Goal: Transaction & Acquisition: Purchase product/service

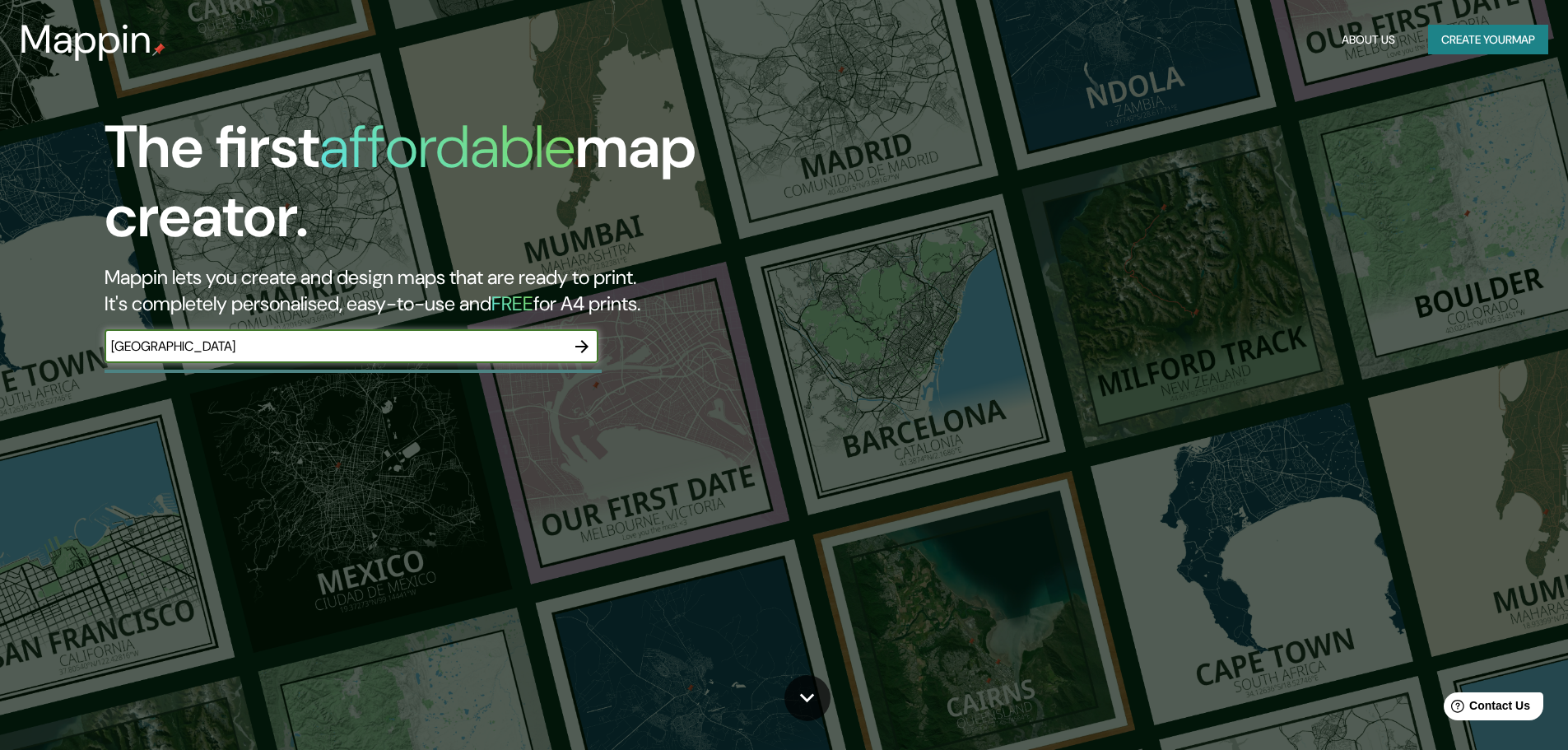
type input "[GEOGRAPHIC_DATA]"
click at [577, 338] on icon "button" at bounding box center [582, 346] width 19 height 19
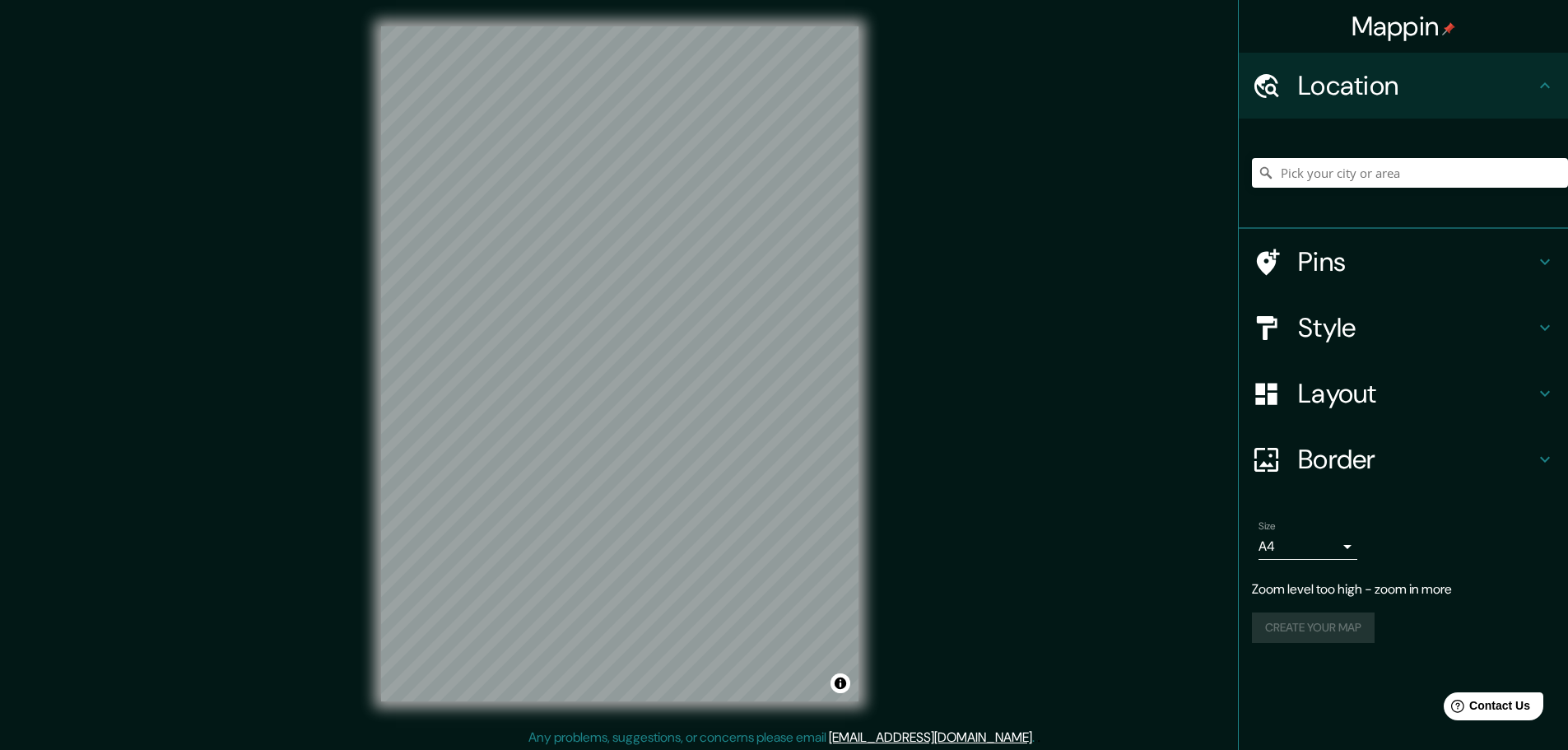
click at [295, 447] on div "Mappin Location Pins Style Layout Border Choose a border. Hint : you can make l…" at bounding box center [784, 376] width 1568 height 754
click at [1336, 254] on h4 "Pins" at bounding box center [1417, 262] width 237 height 33
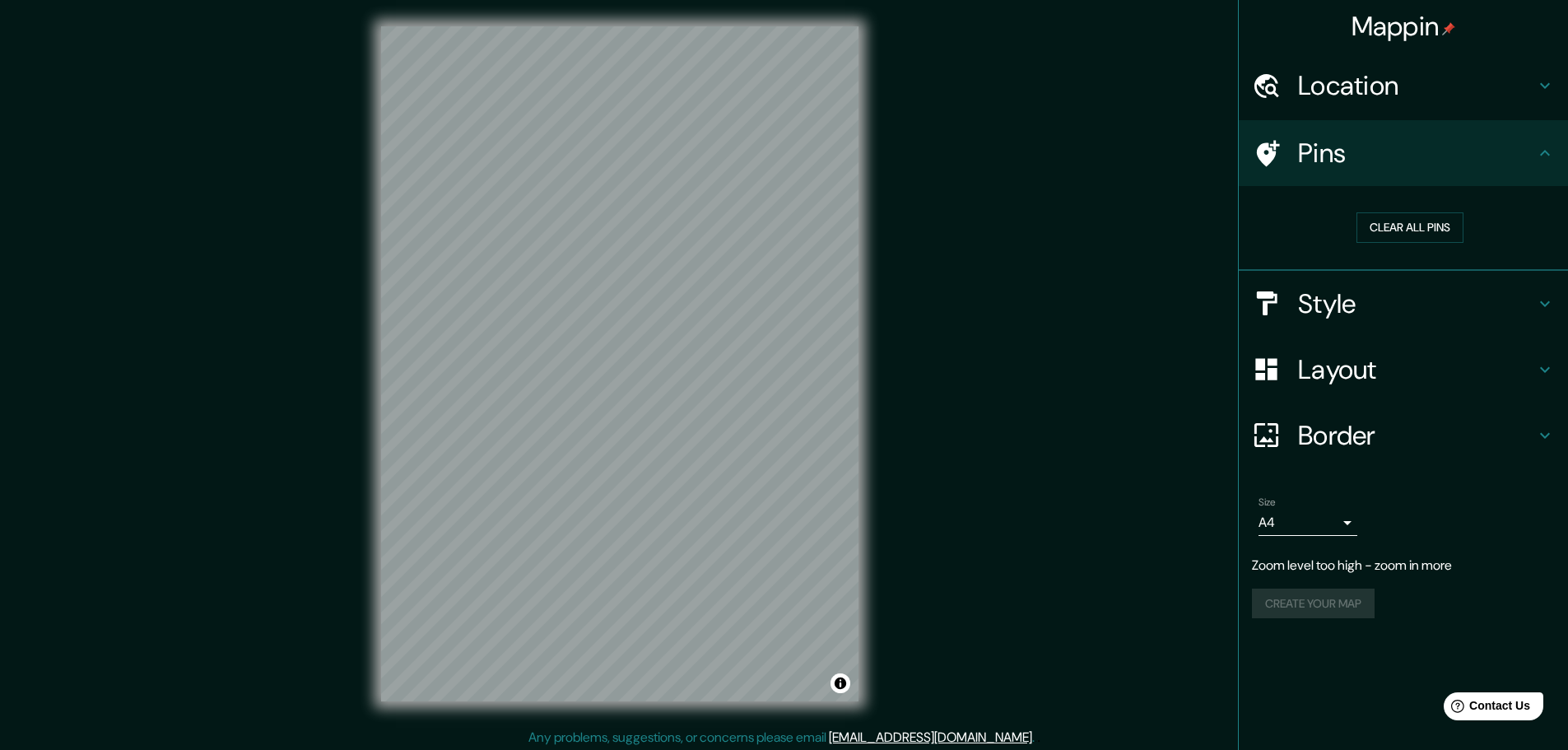
click at [1328, 69] on h4 "Location" at bounding box center [1417, 86] width 237 height 33
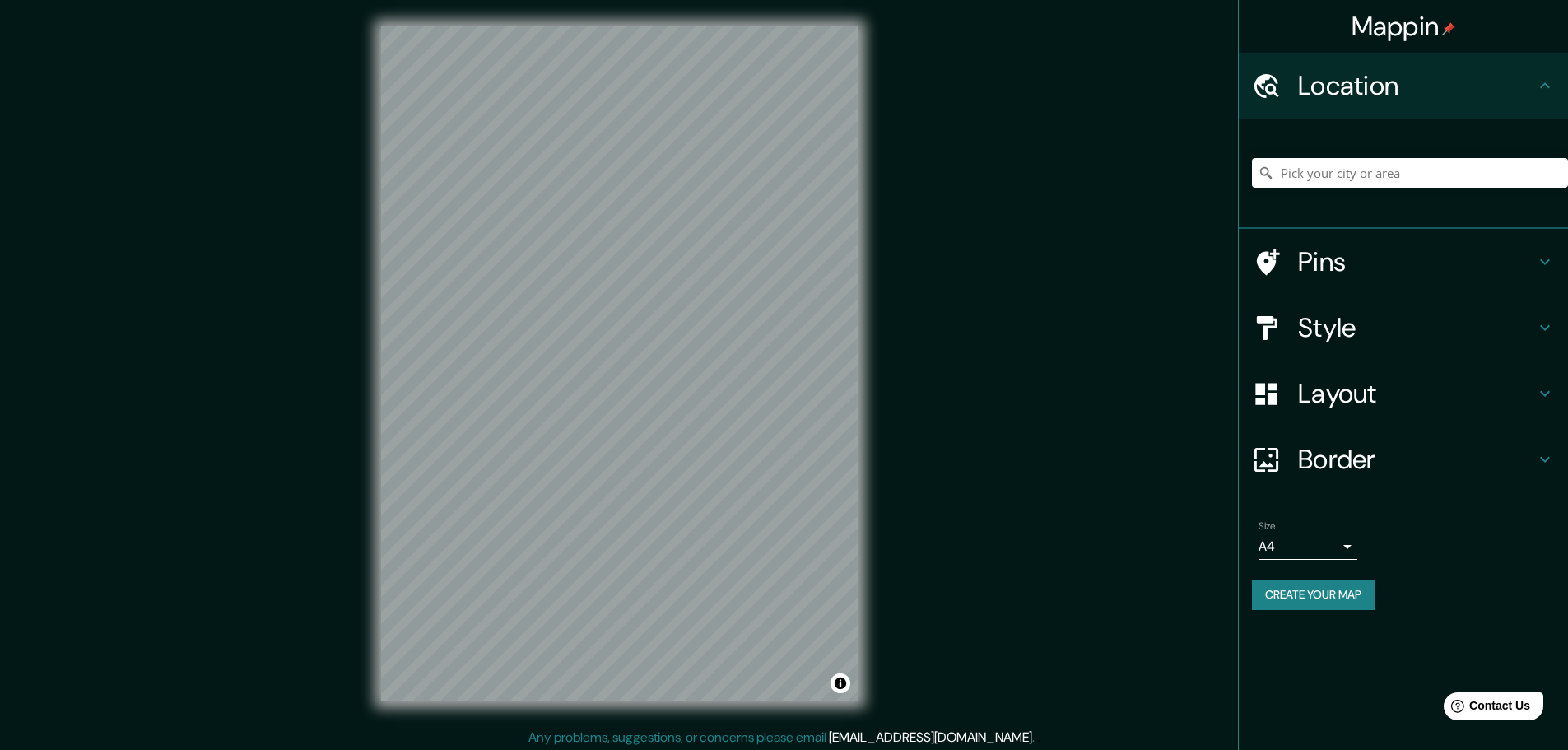
click at [1329, 326] on h4 "Style" at bounding box center [1417, 328] width 237 height 33
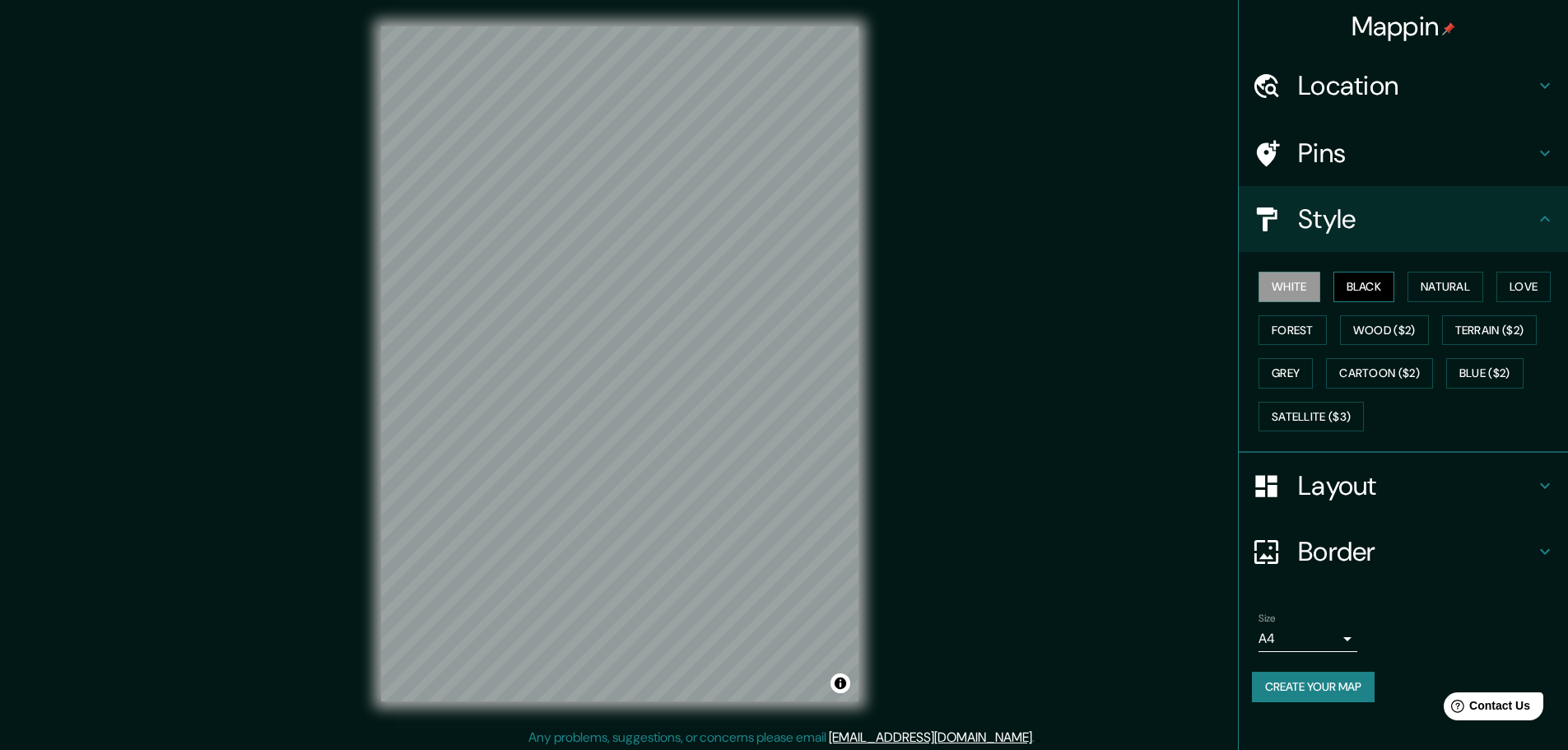
click at [1364, 281] on button "Black" at bounding box center [1364, 286] width 61 height 30
click at [1434, 289] on button "Natural" at bounding box center [1445, 286] width 76 height 30
click at [1518, 285] on button "Love" at bounding box center [1524, 286] width 54 height 30
click at [1289, 336] on button "Forest" at bounding box center [1293, 330] width 68 height 30
click at [1397, 327] on button "Wood ($2)" at bounding box center [1384, 330] width 89 height 30
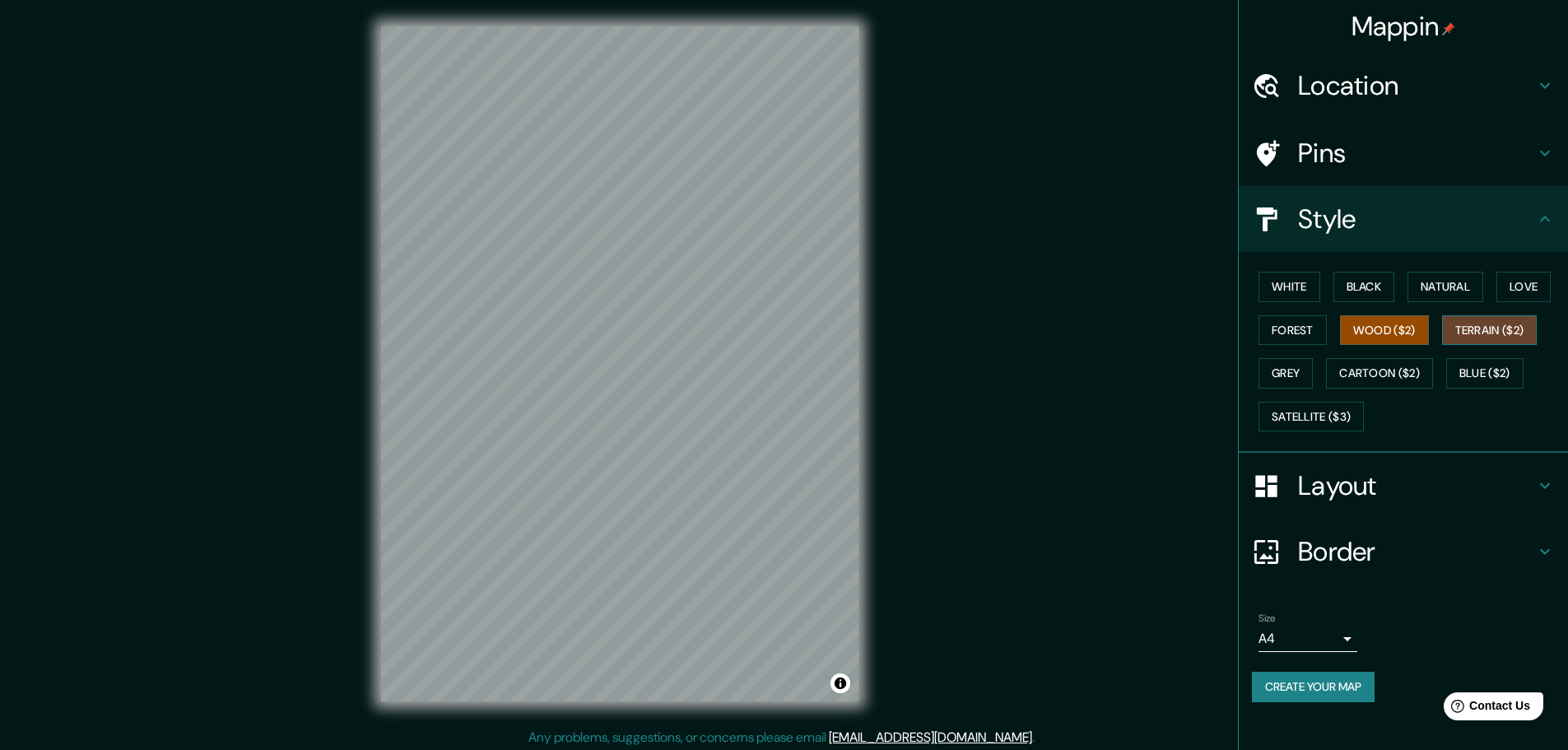
click at [1477, 324] on button "Terrain ($2)" at bounding box center [1490, 330] width 95 height 30
click at [1291, 383] on button "Grey" at bounding box center [1286, 373] width 54 height 30
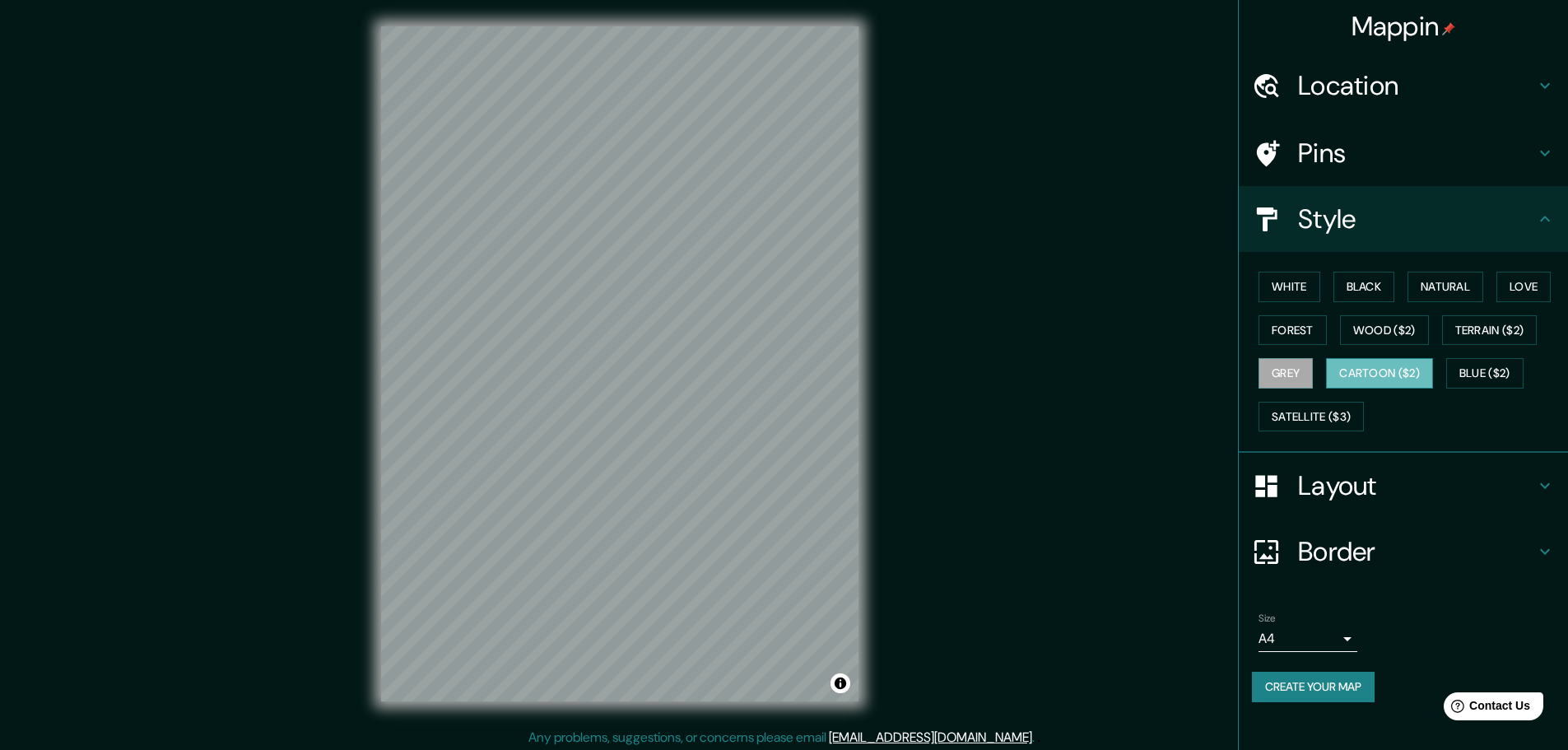
click at [1367, 375] on button "Cartoon ($2)" at bounding box center [1379, 373] width 107 height 30
click at [1487, 368] on button "Blue ($2)" at bounding box center [1485, 373] width 78 height 30
click at [1382, 379] on button "Cartoon ($2)" at bounding box center [1379, 373] width 107 height 30
click at [1481, 377] on button "Blue ($2)" at bounding box center [1485, 373] width 78 height 30
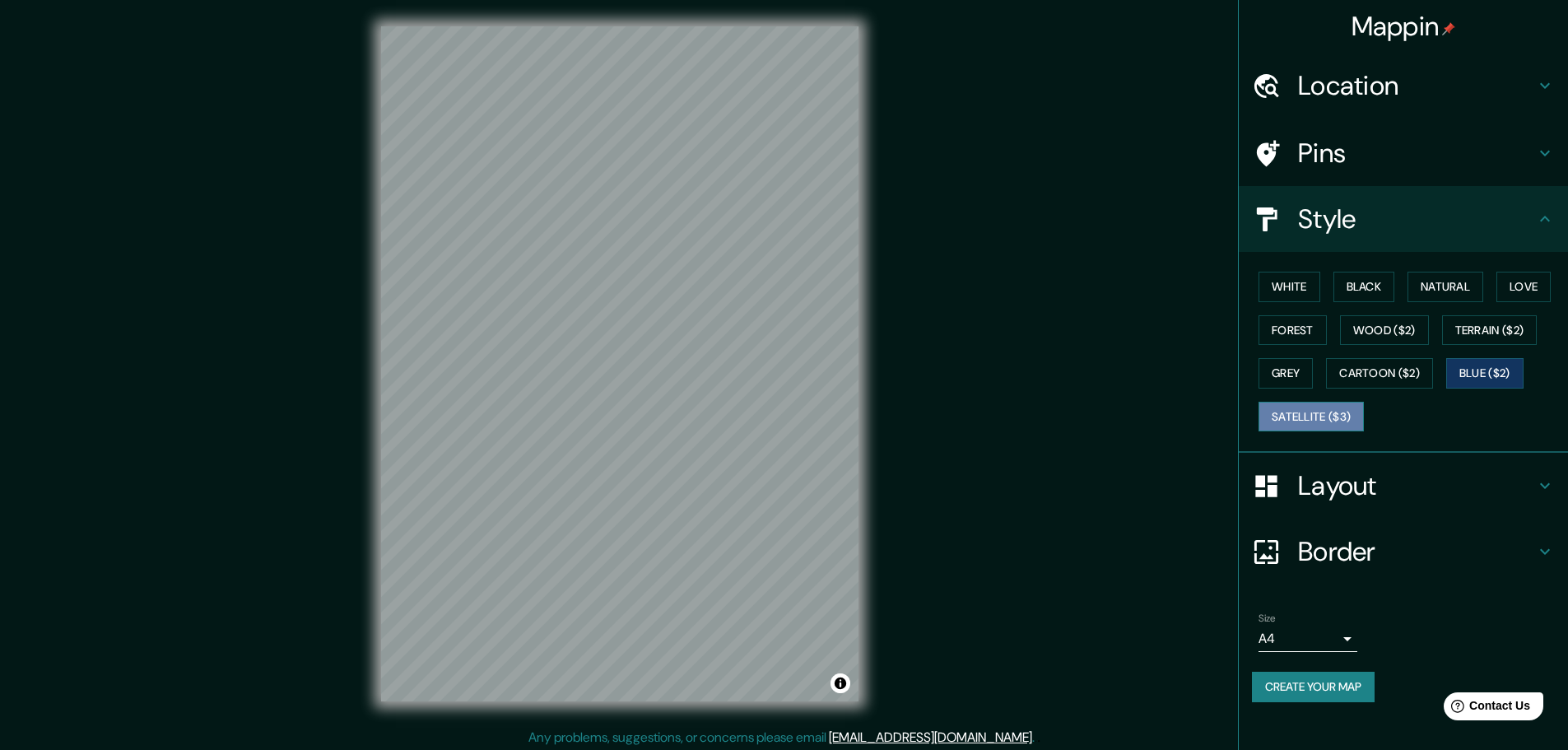
click at [1336, 411] on button "Satellite ($3)" at bounding box center [1311, 416] width 105 height 30
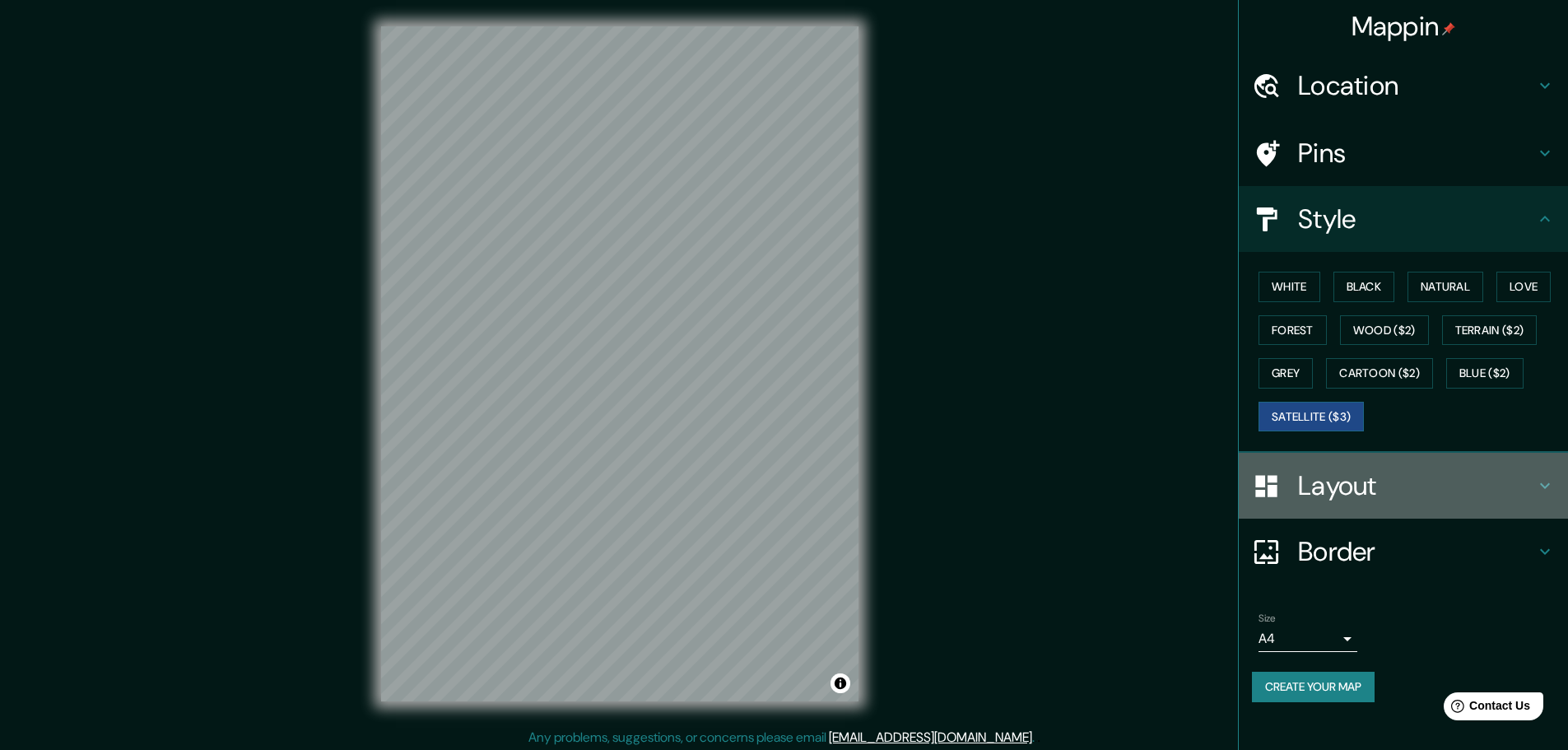
click at [1328, 490] on h4 "Layout" at bounding box center [1417, 485] width 237 height 33
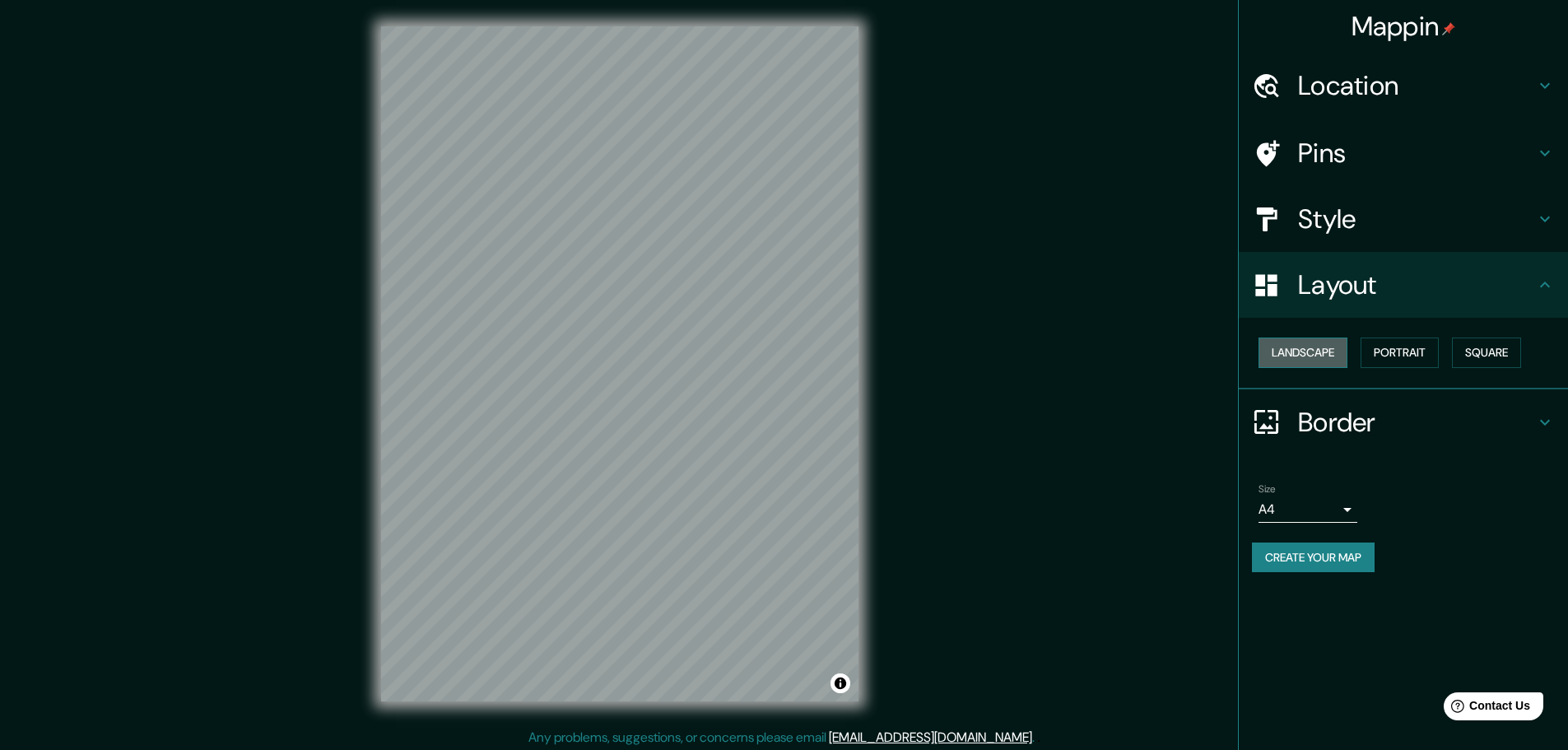
click at [1324, 356] on button "Landscape" at bounding box center [1302, 352] width 89 height 30
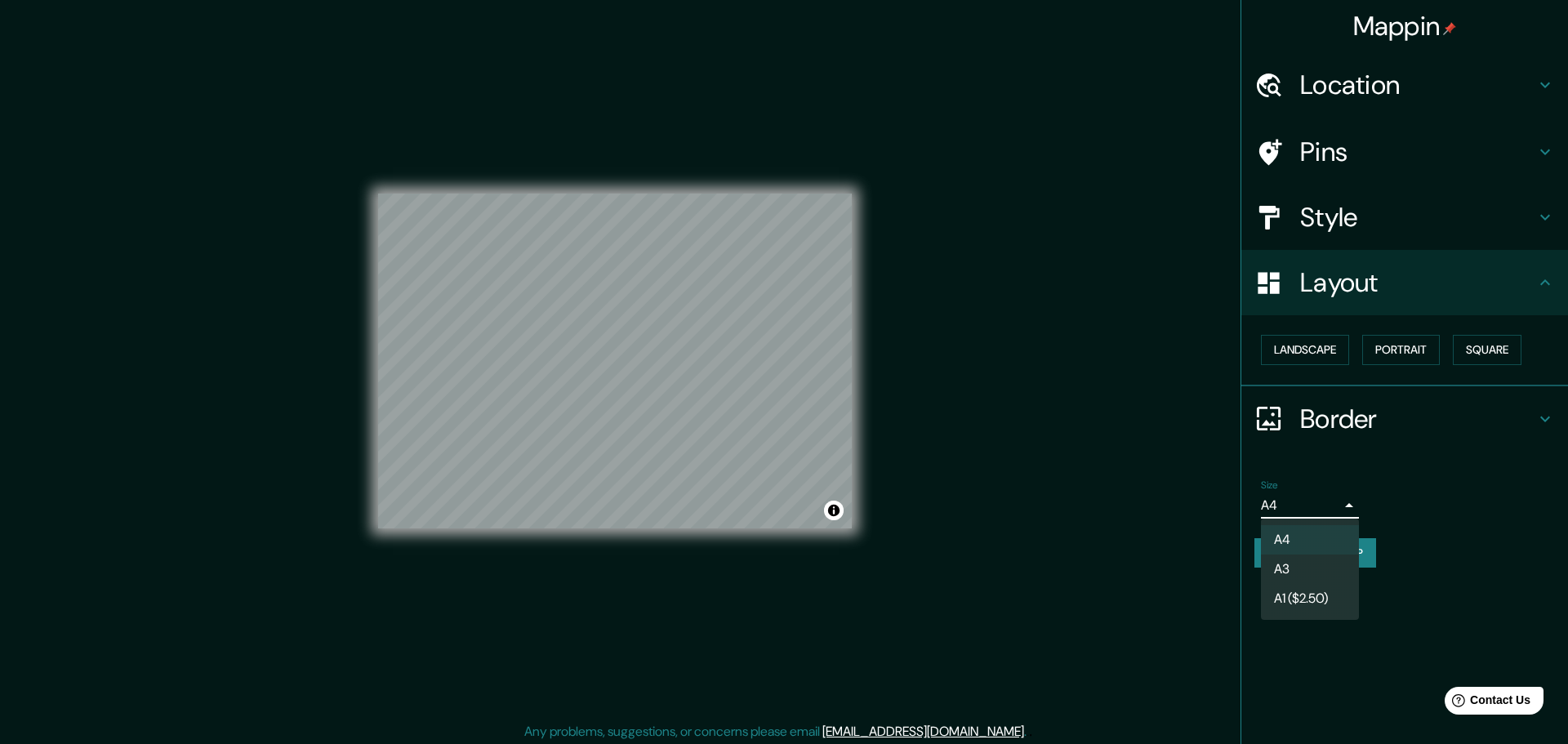
click at [1315, 497] on body "Mappin Location Pins Style Layout Landscape Portrait Square Border Choose a bor…" at bounding box center [784, 372] width 1568 height 744
click at [1294, 603] on li "A1 ($2.50)" at bounding box center [1310, 598] width 98 height 29
type input "a3"
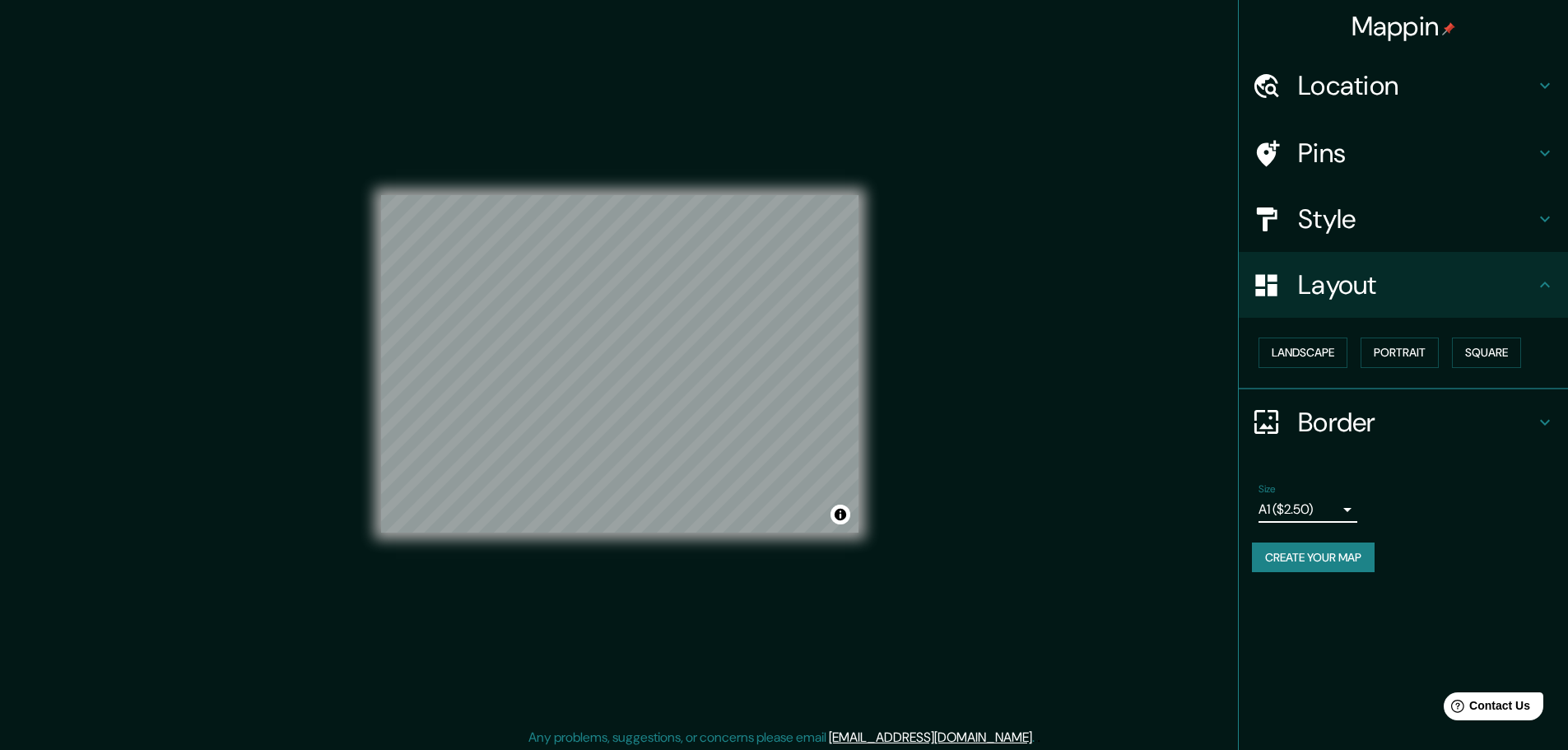
click at [1364, 215] on h4 "Style" at bounding box center [1417, 219] width 237 height 33
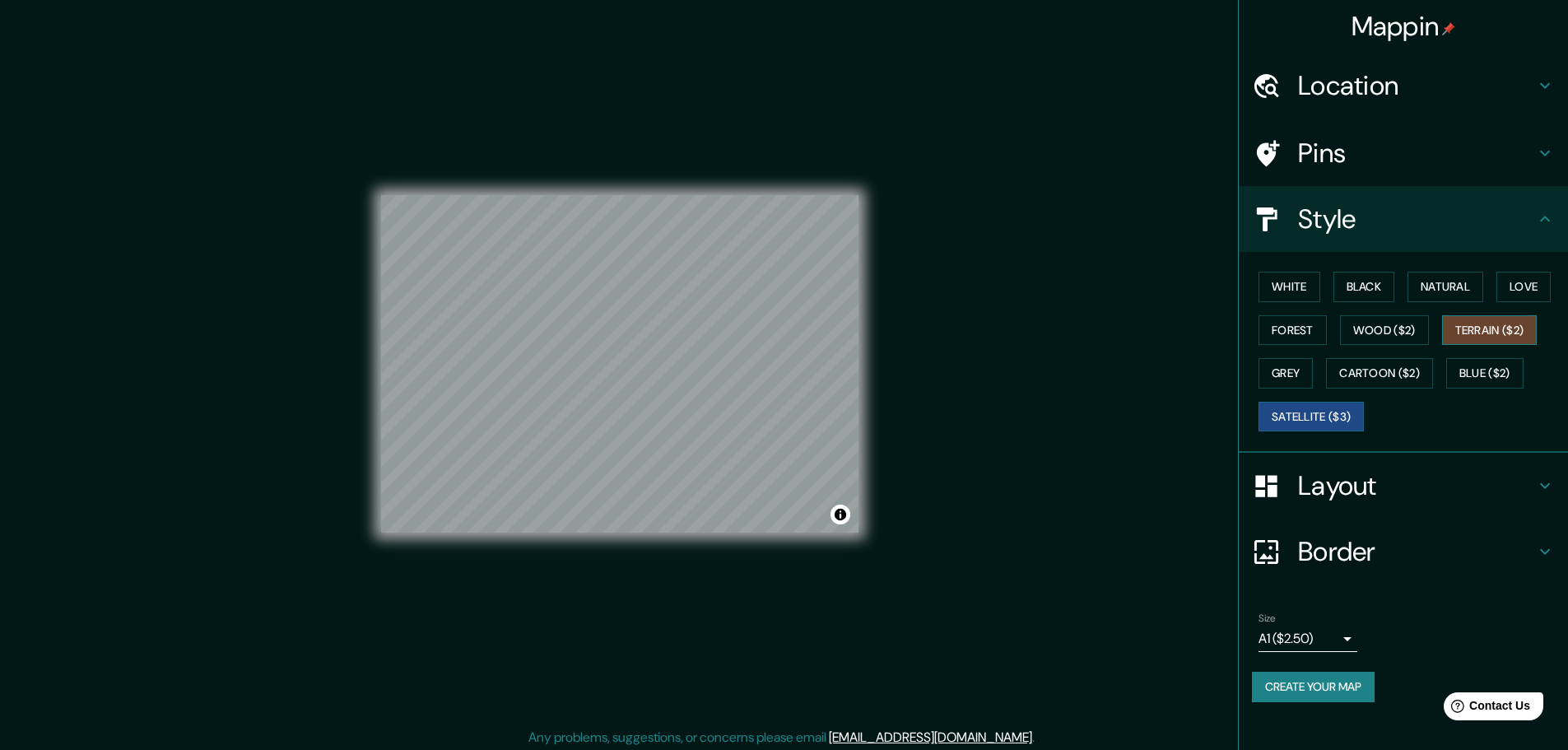
click at [1477, 329] on button "Terrain ($2)" at bounding box center [1490, 330] width 95 height 30
click at [1399, 330] on button "Wood ($2)" at bounding box center [1384, 330] width 89 height 30
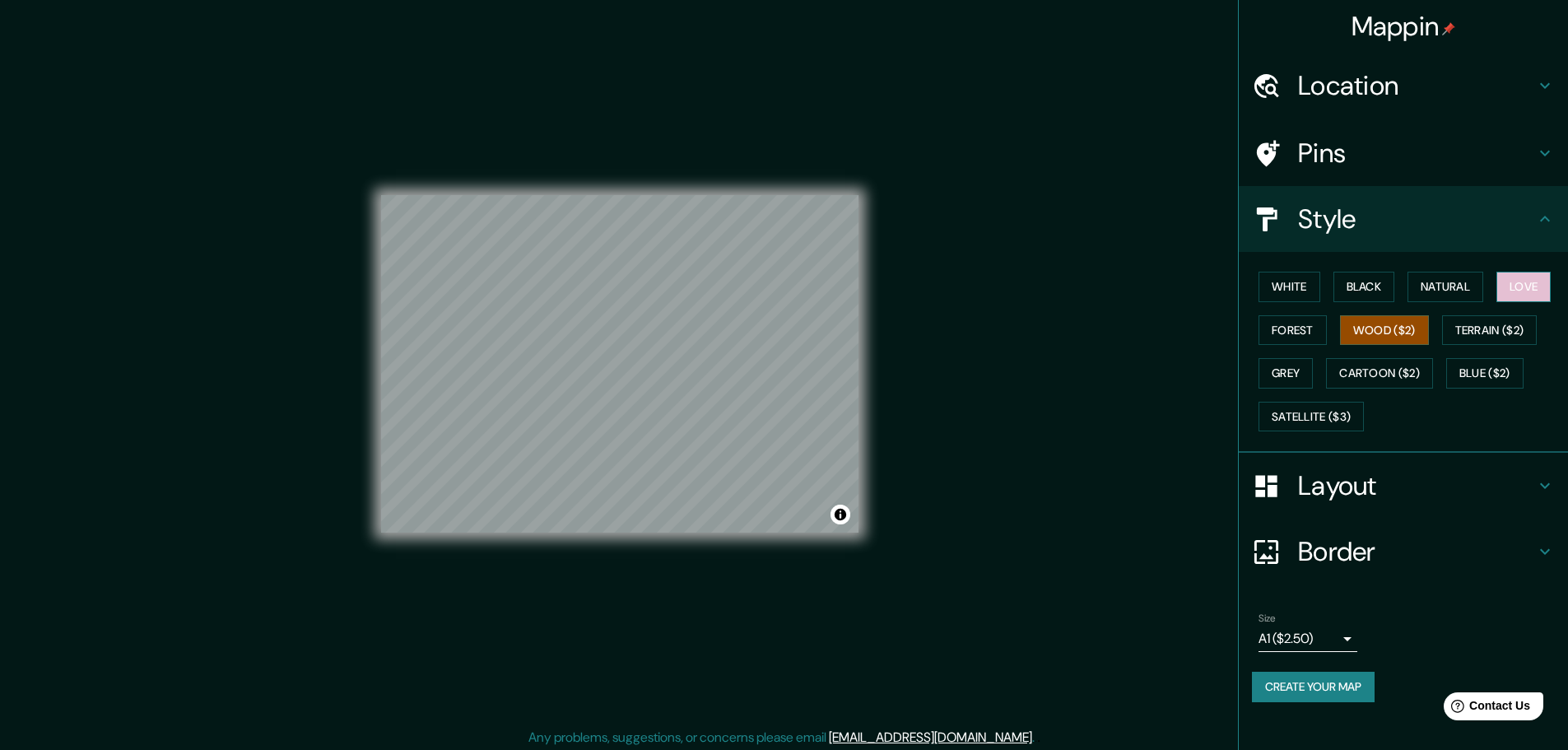
click at [1528, 281] on button "Love" at bounding box center [1524, 286] width 54 height 30
click at [1458, 292] on button "Natural" at bounding box center [1445, 286] width 76 height 30
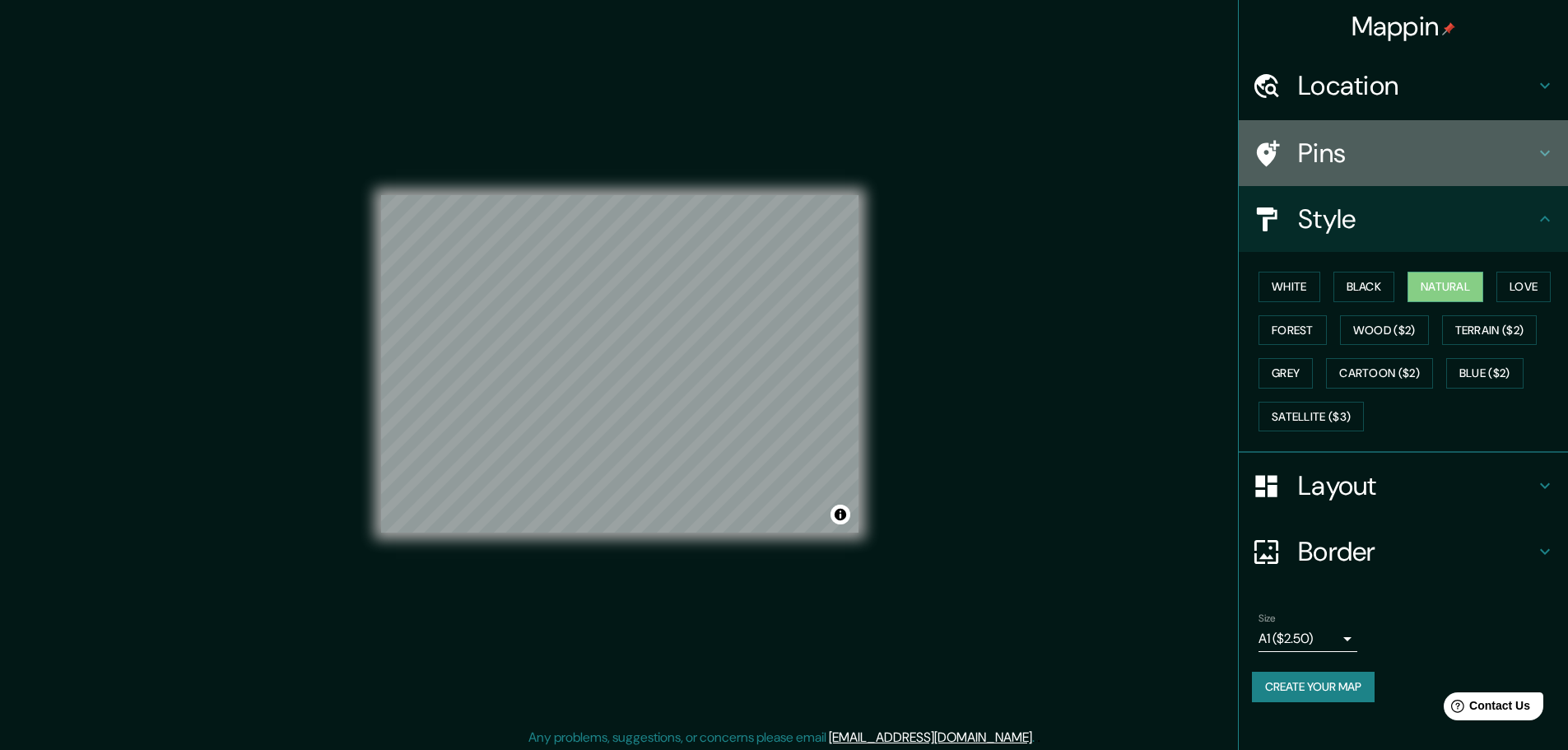
click at [1321, 160] on h4 "Pins" at bounding box center [1417, 153] width 237 height 33
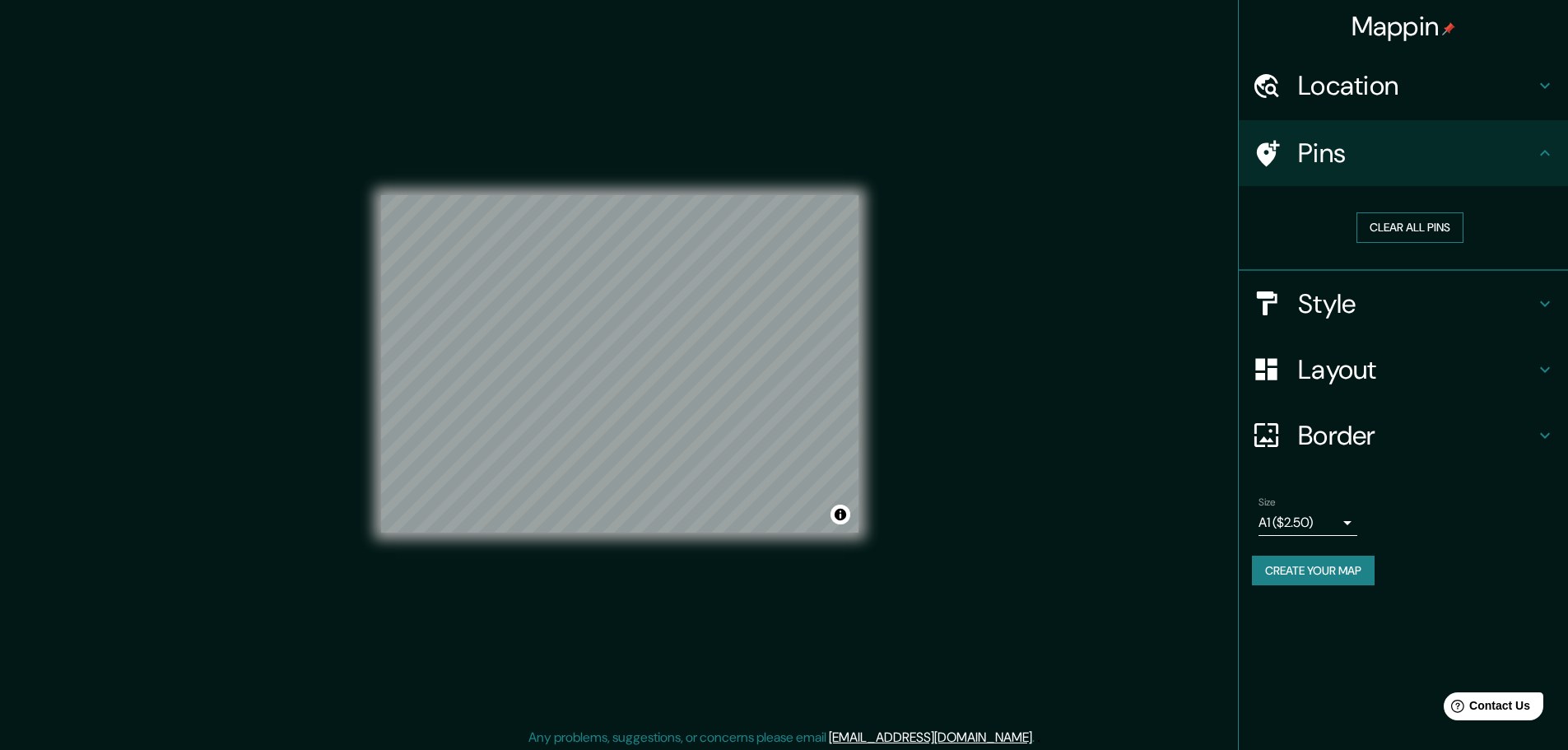
click at [1388, 224] on button "Clear all pins" at bounding box center [1410, 227] width 107 height 30
click at [1334, 313] on h4 "Style" at bounding box center [1417, 304] width 237 height 33
